Goal: Transaction & Acquisition: Purchase product/service

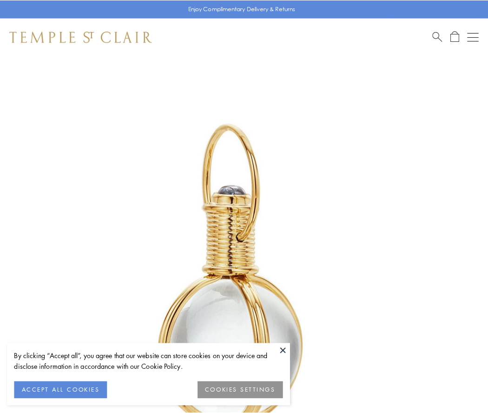
scroll to position [243, 0]
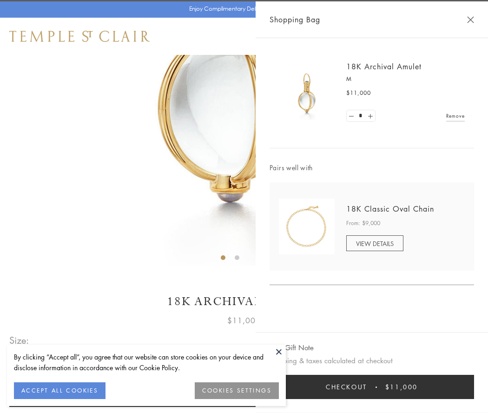
click at [372, 387] on button "Checkout $11,000" at bounding box center [372, 387] width 205 height 24
